Goal: Information Seeking & Learning: Learn about a topic

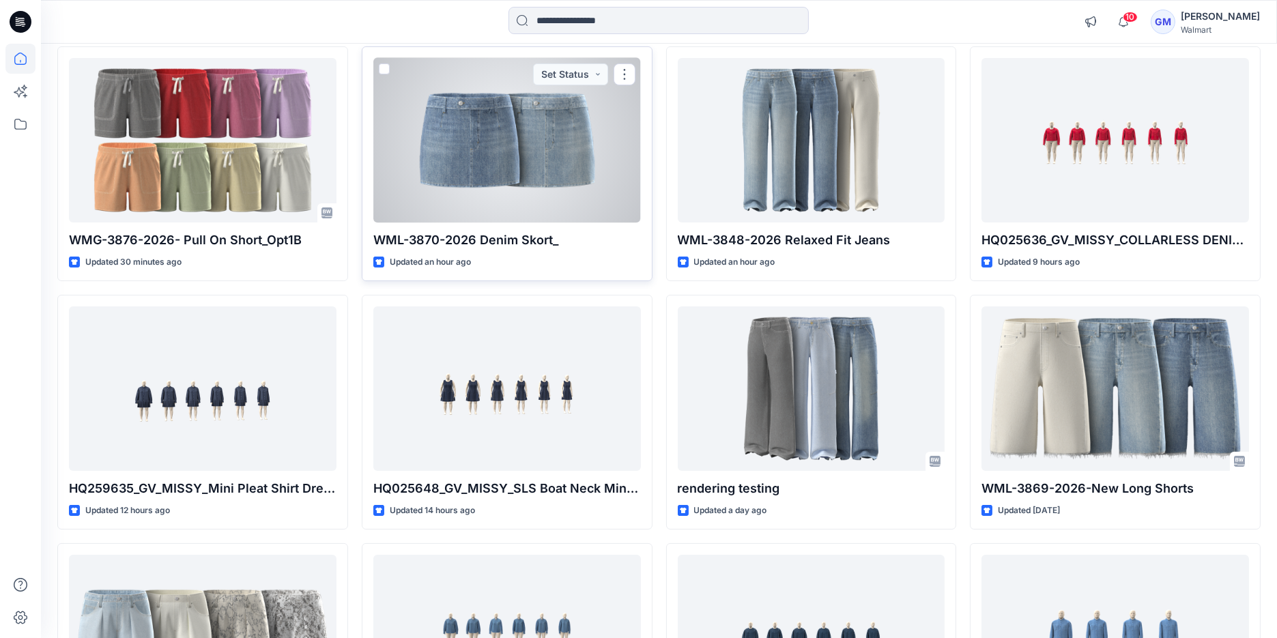
scroll to position [152, 0]
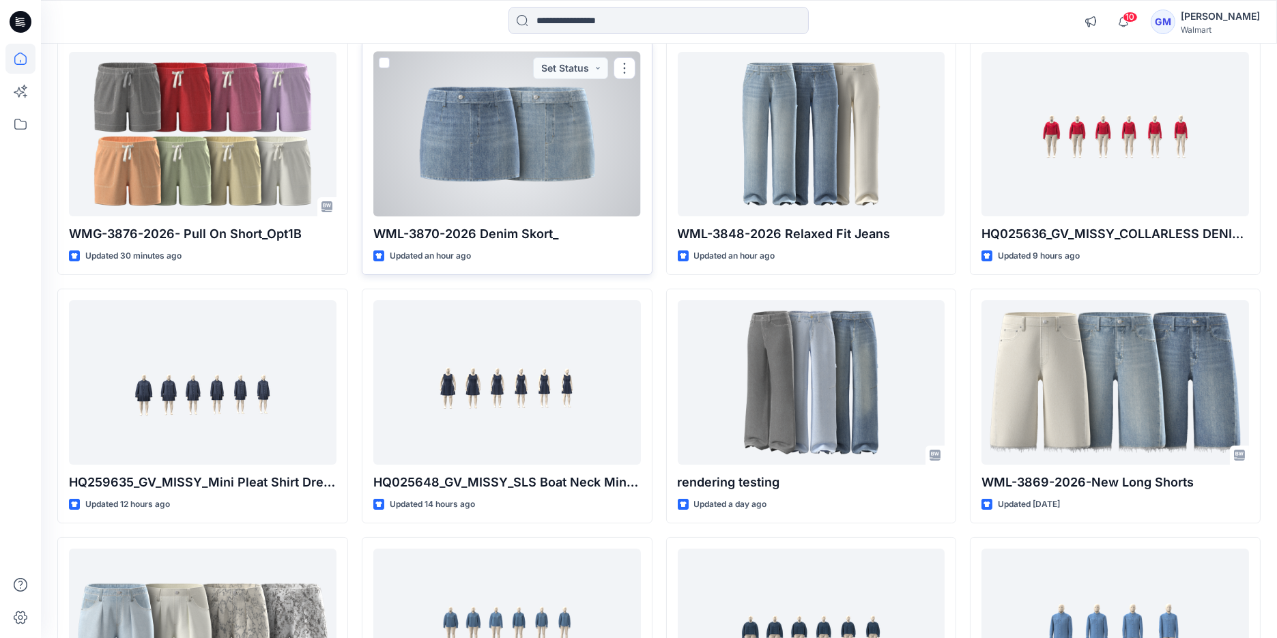
click at [458, 169] on div at bounding box center [507, 134] width 268 height 165
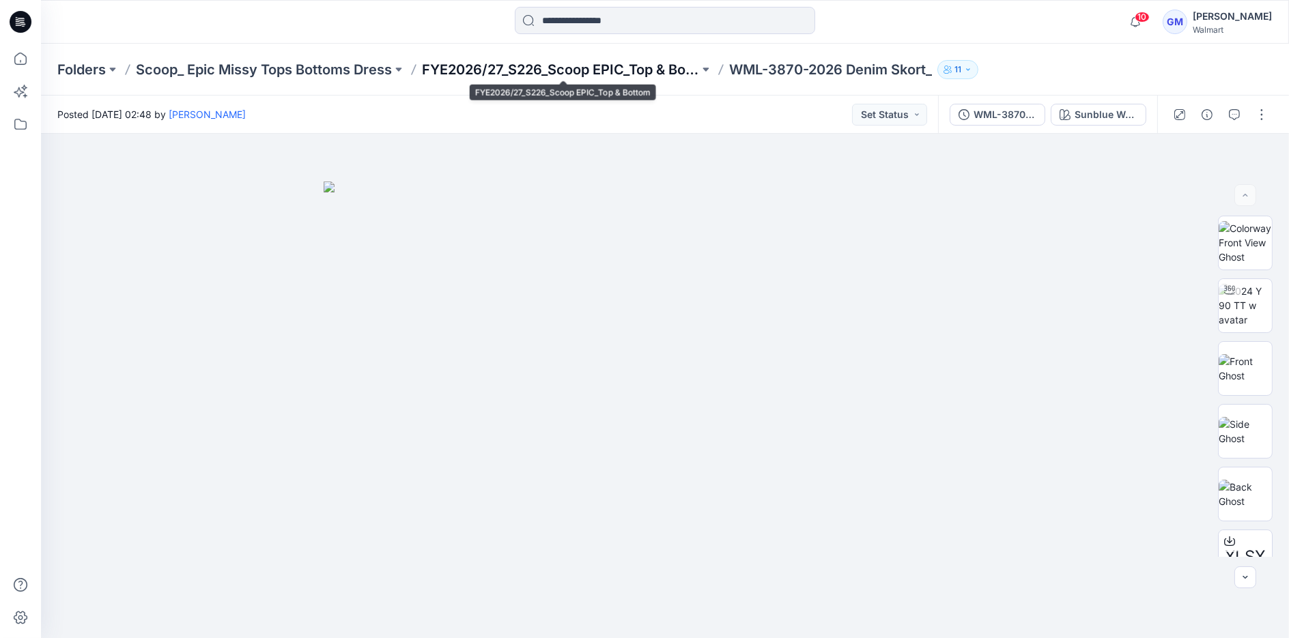
click at [642, 71] on p "FYE2026/27_S226_Scoop EPIC_Top & Bottom" at bounding box center [560, 69] width 277 height 19
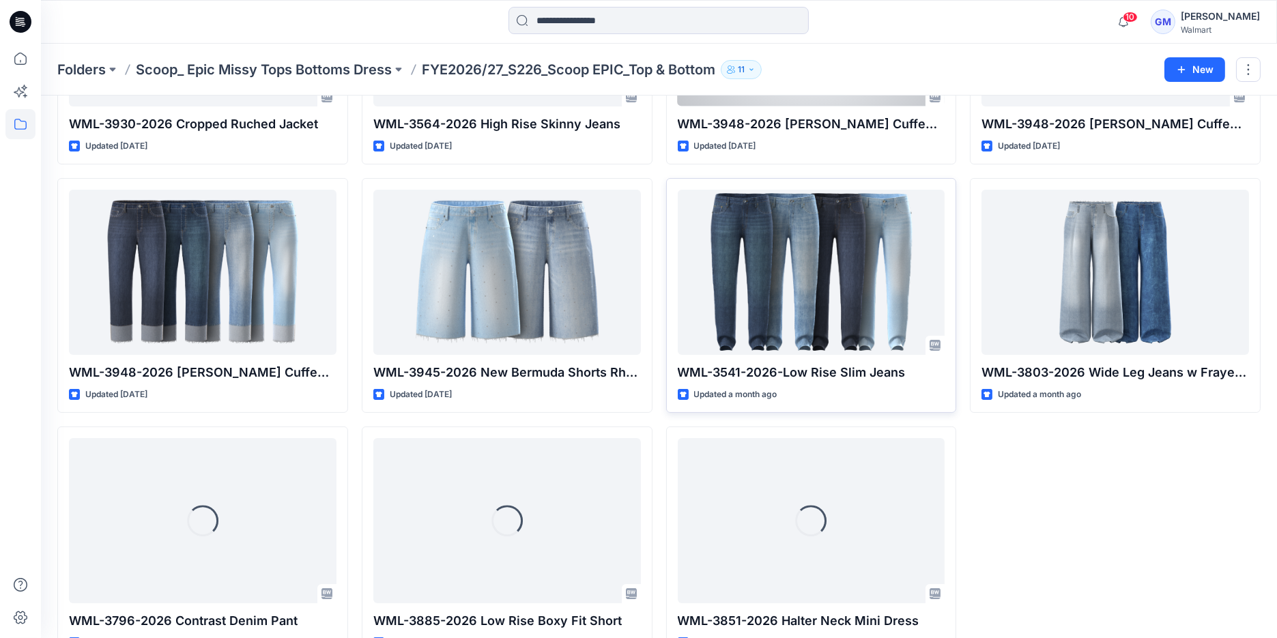
scroll to position [510, 0]
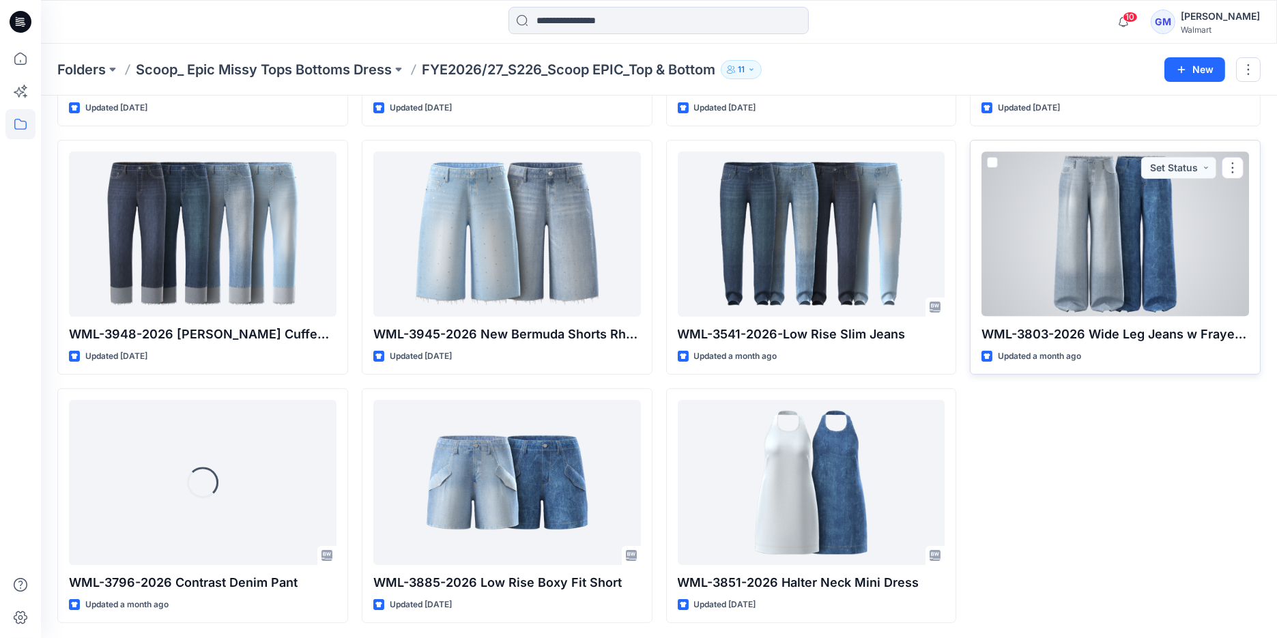
click at [1149, 251] on div at bounding box center [1116, 234] width 268 height 165
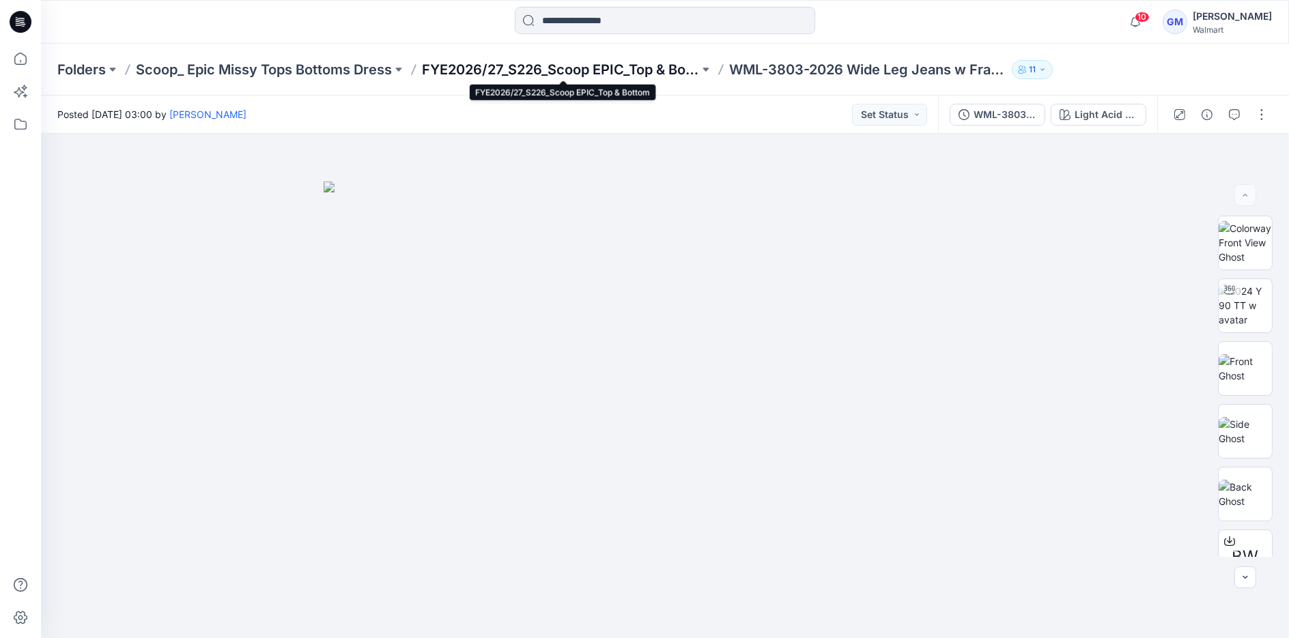
click at [636, 63] on p "FYE2026/27_S226_Scoop EPIC_Top & Bottom" at bounding box center [560, 69] width 277 height 19
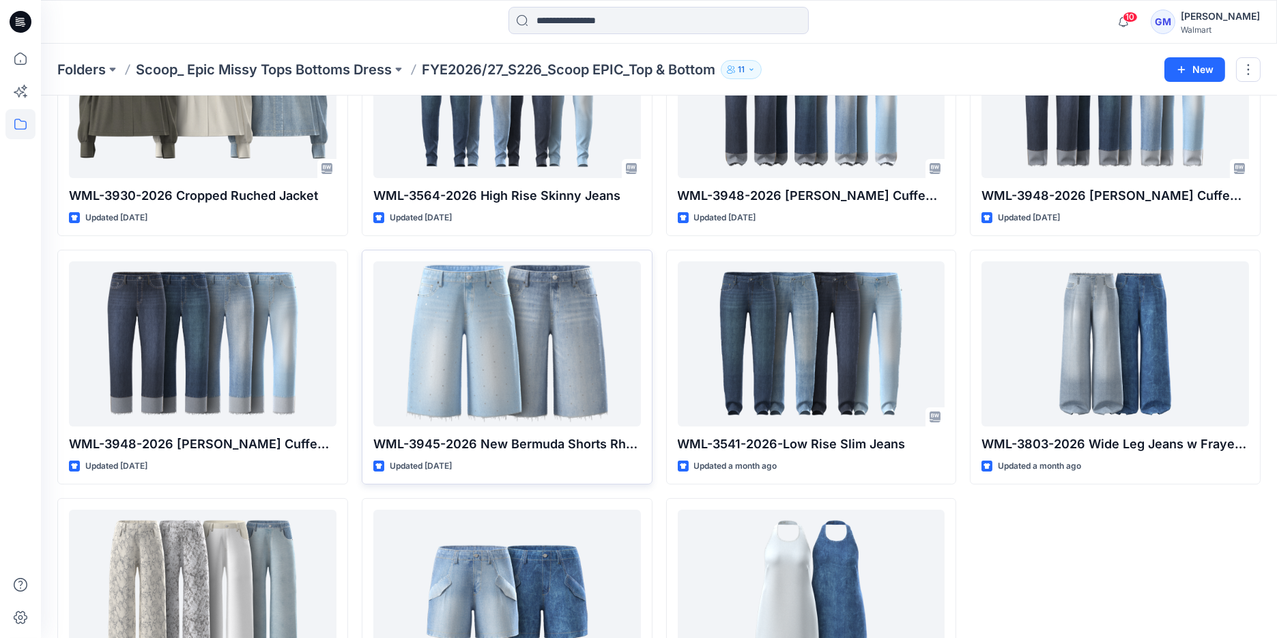
scroll to position [510, 0]
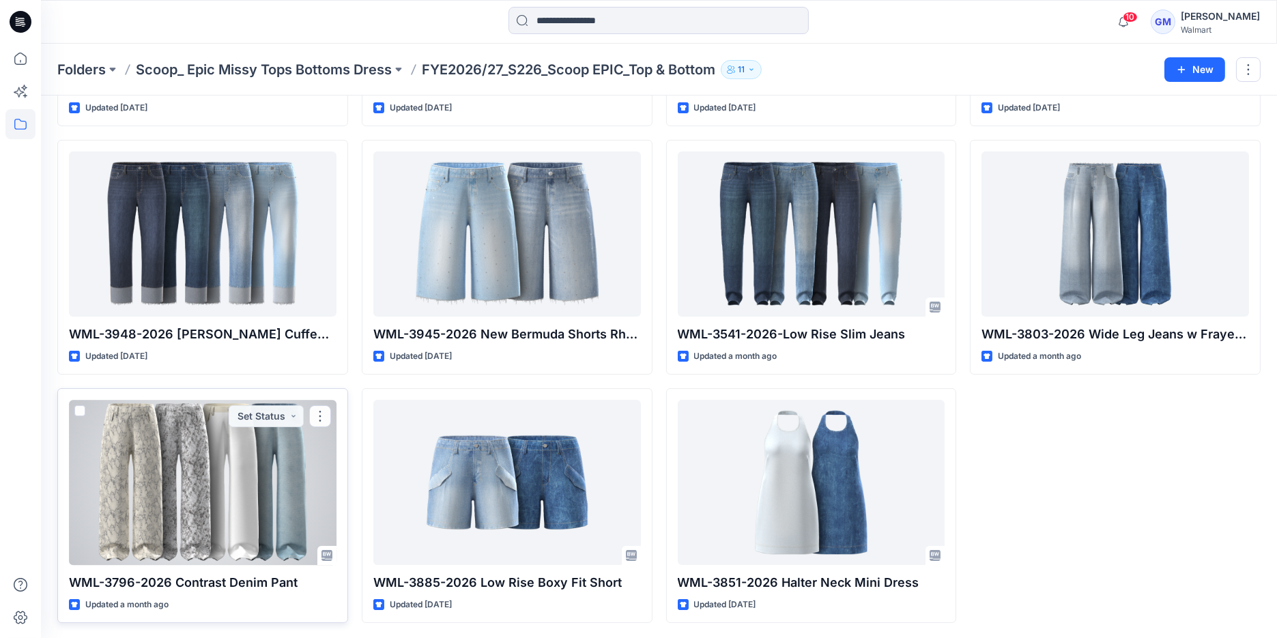
click at [227, 532] on div at bounding box center [203, 482] width 268 height 165
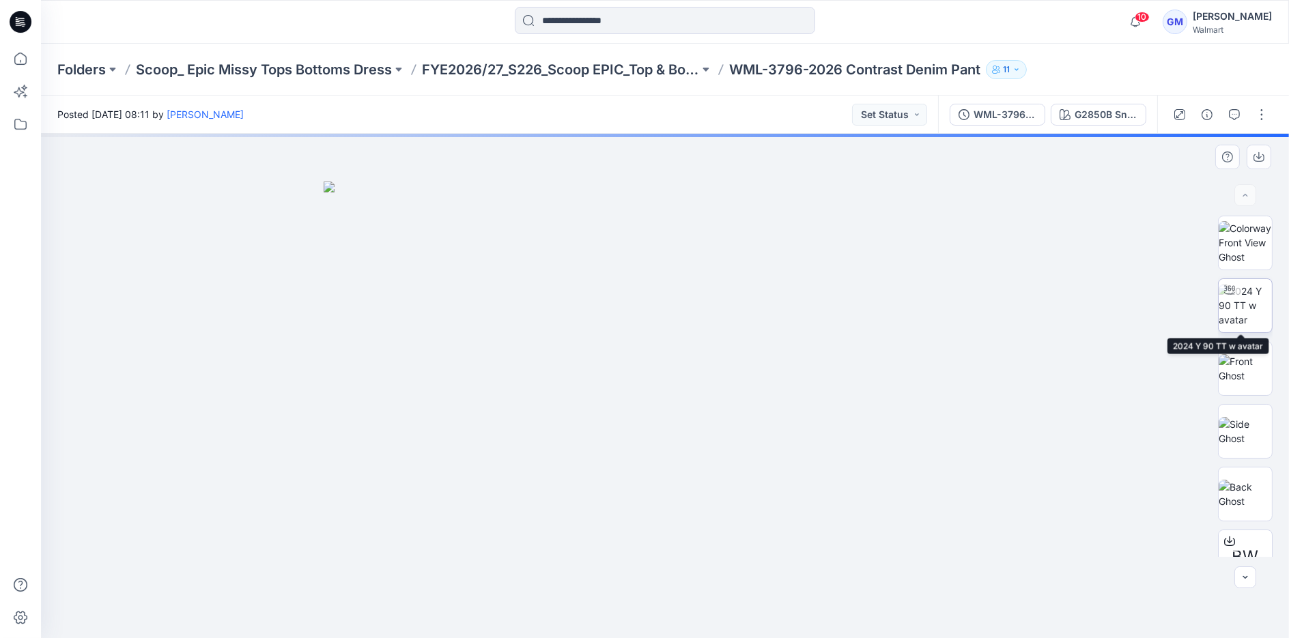
click at [1255, 312] on img at bounding box center [1245, 305] width 53 height 43
click at [1095, 129] on div "WML-3796-2026 Contrast Denim Pant_Full Colorway G2850B Snake Print" at bounding box center [1047, 115] width 219 height 38
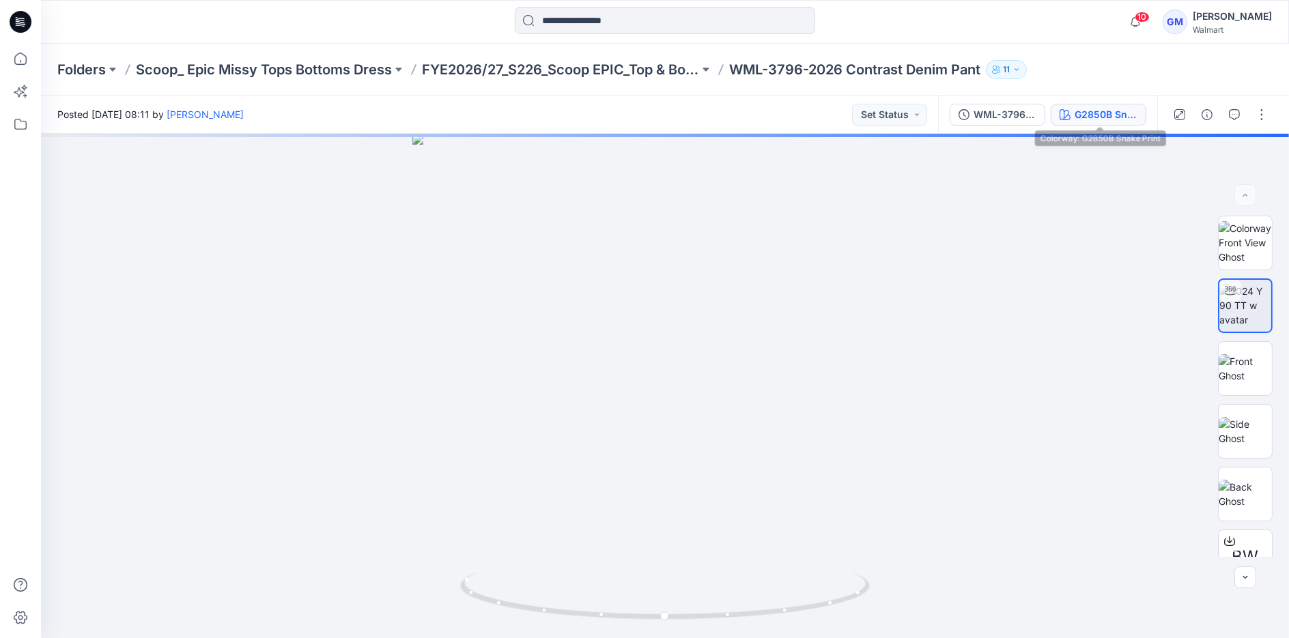
click at [1084, 115] on div "G2850B Snake Print" at bounding box center [1105, 114] width 63 height 15
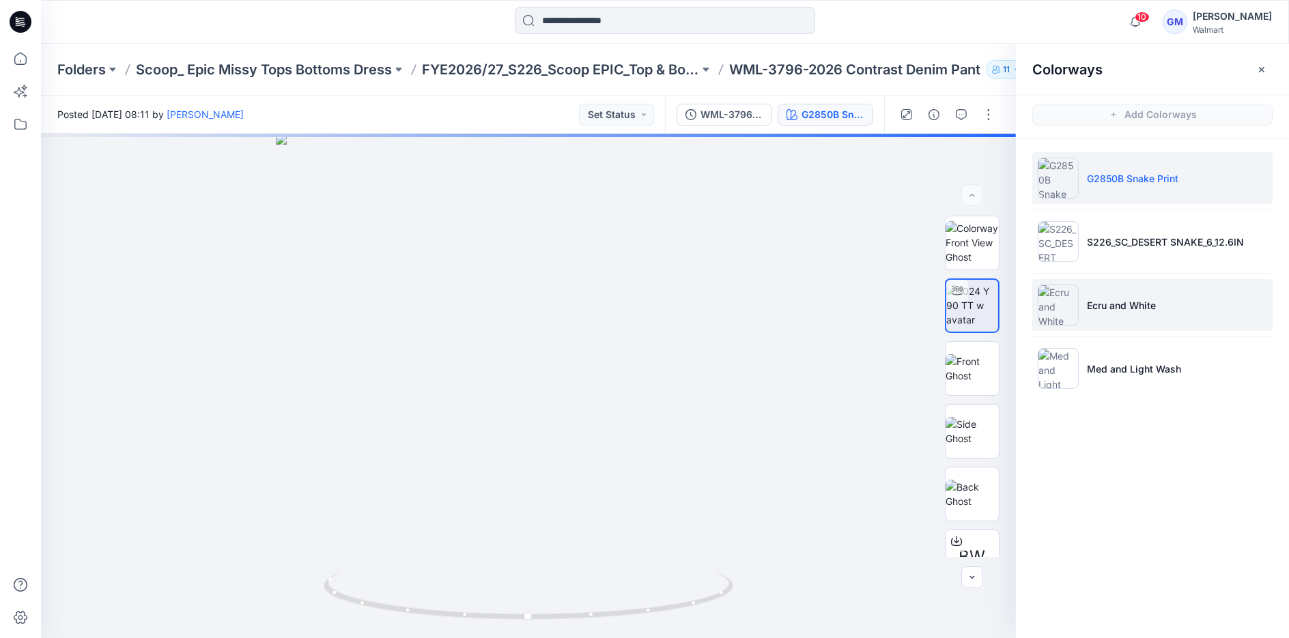
click at [1052, 310] on img at bounding box center [1058, 305] width 41 height 41
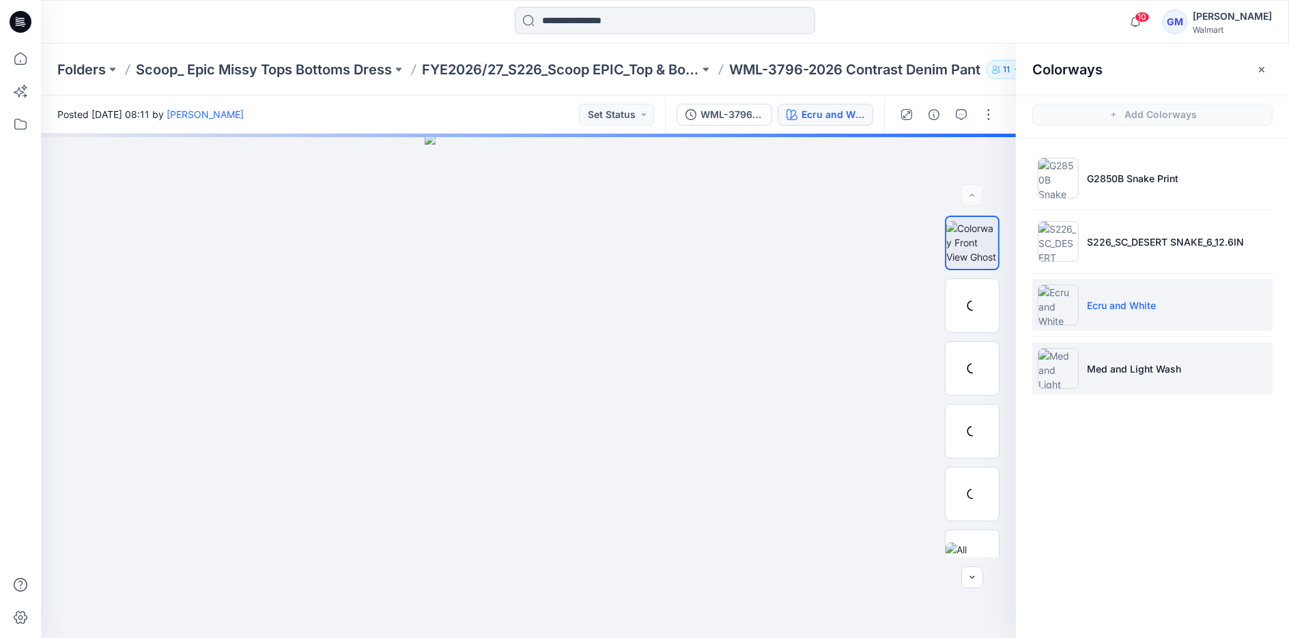
click at [1060, 370] on img at bounding box center [1058, 368] width 41 height 41
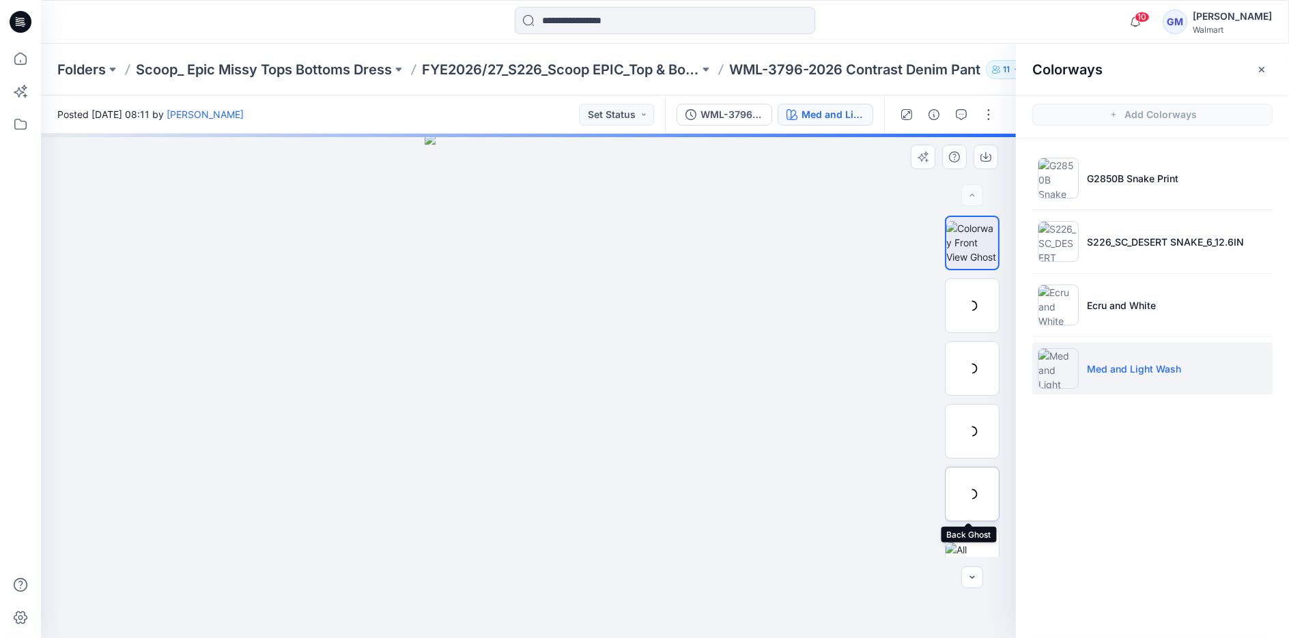
click at [979, 486] on div at bounding box center [972, 494] width 55 height 55
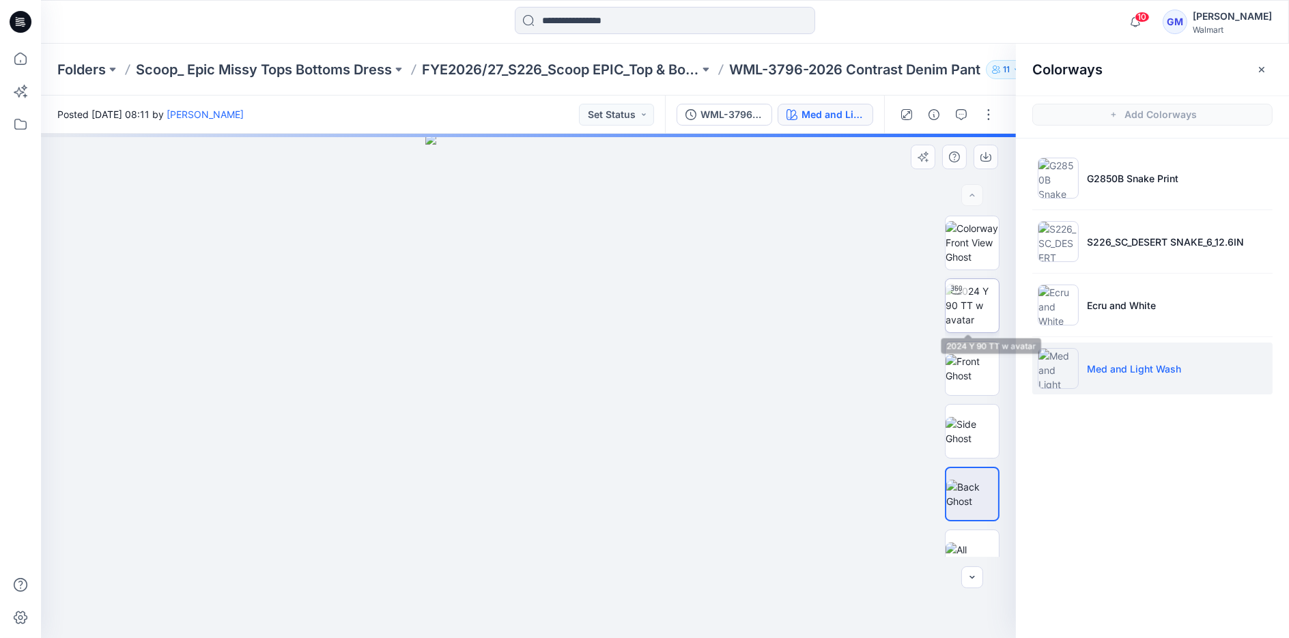
click at [982, 292] on img at bounding box center [971, 305] width 53 height 43
